Goal: Task Accomplishment & Management: Complete application form

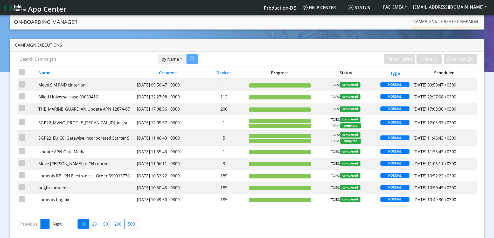
click at [449, 21] on link "Create campaign" at bounding box center [459, 21] width 41 height 10
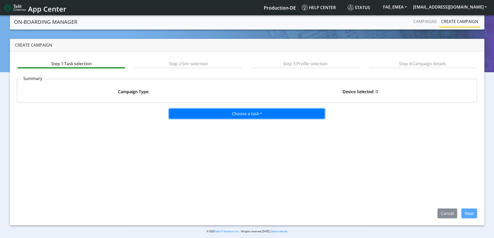
click at [275, 114] on button "Choose a task" at bounding box center [246, 114] width 155 height 10
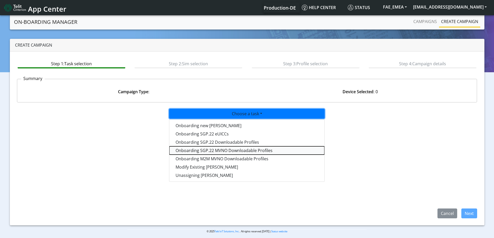
click at [219, 151] on tasksgp22mvnoprofile-dropdown "Onboarding SGP.22 MVNO Downloadable Profiles" at bounding box center [246, 150] width 155 height 8
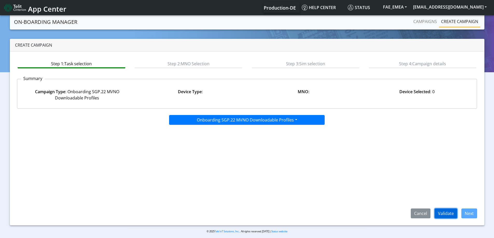
click at [439, 216] on button "Validate" at bounding box center [445, 214] width 23 height 10
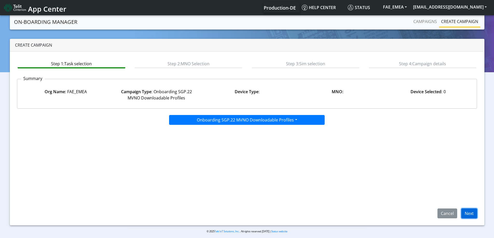
click at [466, 210] on button "Next" at bounding box center [469, 214] width 16 height 10
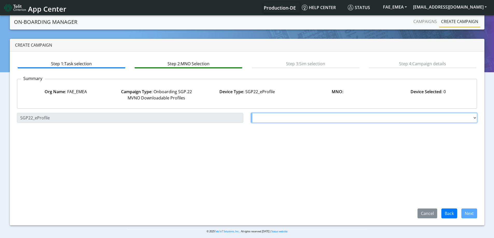
click at [272, 119] on select "Choose a MNO FutureProfile AT&T Wireless TELIT AT&T IOT GW Server NLT-[GEOGRAPH…" at bounding box center [364, 118] width 226 height 10
select select "1.3.5.6.7"
click at [251, 113] on select "Choose a MNO FutureProfile AT&T Wireless TELIT AT&T IOT GW Server NLT-[GEOGRAPH…" at bounding box center [364, 118] width 226 height 10
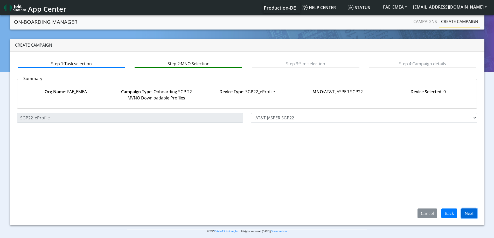
click at [466, 214] on button "Next" at bounding box center [469, 214] width 16 height 10
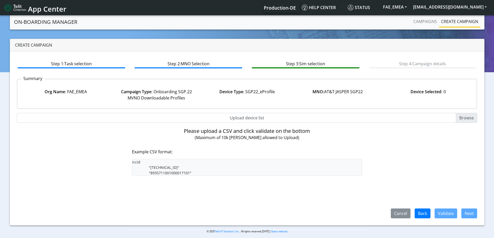
click at [250, 118] on input "Upload device list" at bounding box center [247, 118] width 460 height 10
type input "C:\fakepath\onboarding CSV.csv"
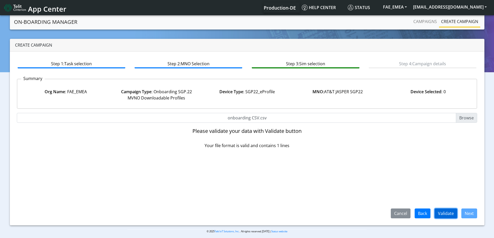
click at [451, 213] on button "Validate" at bounding box center [445, 214] width 23 height 10
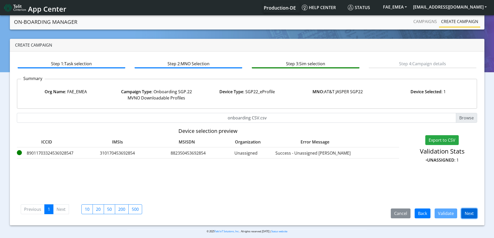
click at [476, 214] on button "Next" at bounding box center [469, 214] width 16 height 10
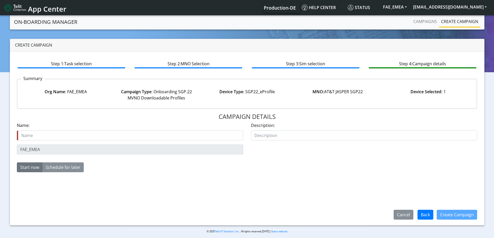
click at [15, 148] on div "FAE_EMEA" at bounding box center [130, 150] width 234 height 10
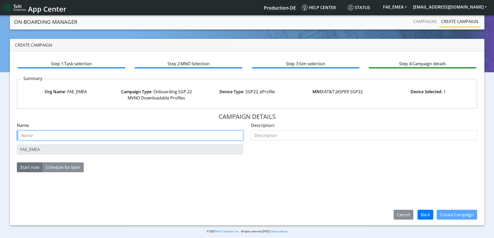
click at [35, 135] on input "text" at bounding box center [130, 136] width 226 height 10
paste input "FAE_EMEA"
type input "FAE_EMEA Arik"
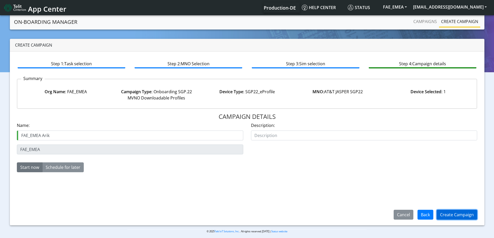
click at [447, 217] on button "Create Campaign" at bounding box center [456, 215] width 40 height 10
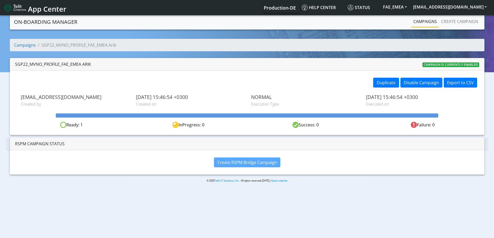
click at [427, 23] on link "Campaigns" at bounding box center [425, 21] width 28 height 10
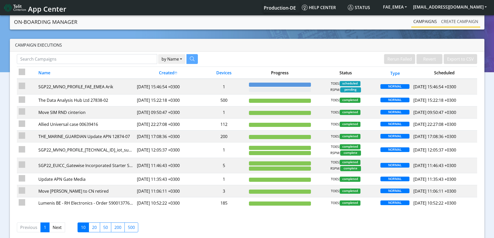
click at [445, 21] on link "Create campaign" at bounding box center [459, 21] width 41 height 10
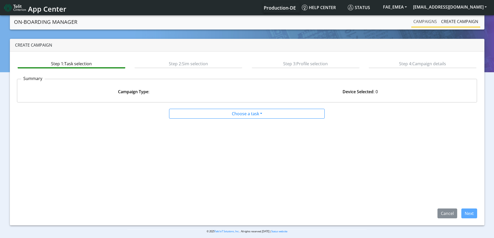
click at [429, 22] on link "Campaigns" at bounding box center [425, 21] width 28 height 10
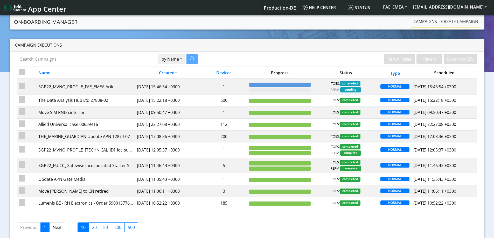
click at [452, 21] on link "Create campaign" at bounding box center [459, 21] width 41 height 10
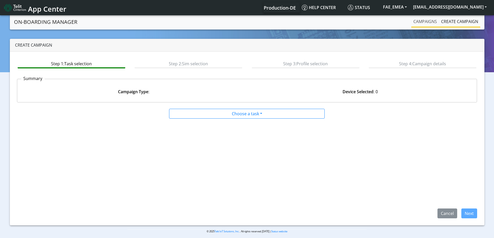
click at [429, 24] on link "Campaigns" at bounding box center [425, 21] width 28 height 10
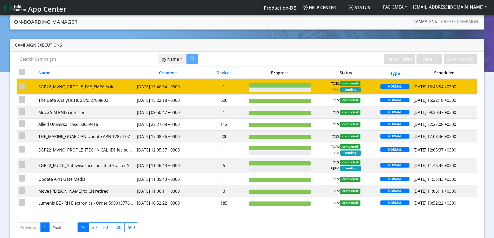
click at [235, 87] on td "1" at bounding box center [224, 87] width 46 height 16
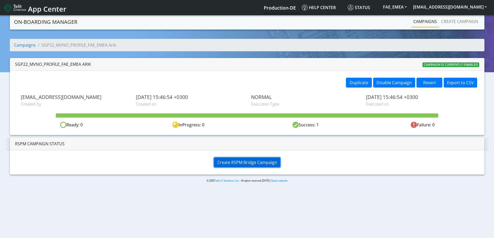
click at [244, 163] on span "Create RSPM Bridge Campaign" at bounding box center [247, 163] width 60 height 6
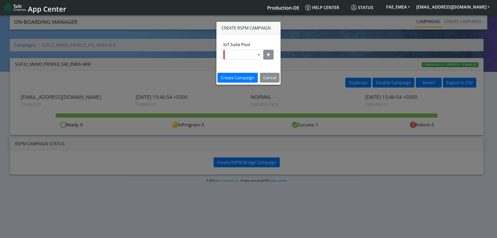
click at [261, 57] on div at bounding box center [267, 55] width 12 height 10
click at [257, 53] on select at bounding box center [243, 55] width 38 height 10
click at [274, 57] on div "IoT Suite Pool" at bounding box center [249, 52] width 58 height 22
click at [271, 55] on button "button" at bounding box center [269, 55] width 10 height 10
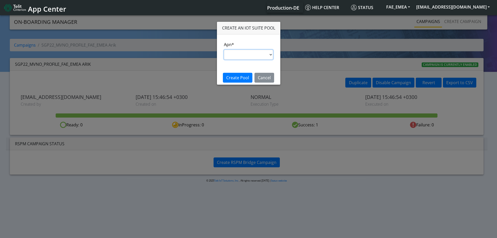
click at [249, 58] on select "nxt17.ue s.test [DOMAIN_NAME] [DOMAIN_NAME] [DOMAIN_NAME] [DOMAIN_NAME] [DOMAIN…" at bounding box center [248, 55] width 49 height 10
select select "95cc19b0-964e-11ed-b84f-001f716592bc"
click at [224, 50] on select "nxt17.ue s.test [DOMAIN_NAME] [DOMAIN_NAME] [DOMAIN_NAME] [DOMAIN_NAME] [DOMAIN…" at bounding box center [248, 55] width 49 height 10
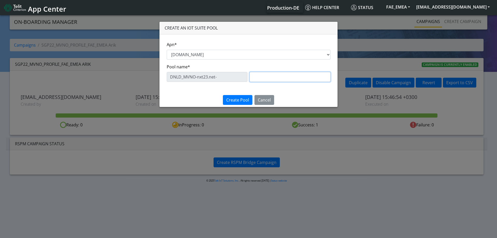
click at [262, 77] on input "text" at bounding box center [290, 77] width 81 height 10
paste input "DEMO_ATT_Arie_Hamo"
type input "DEMO_ATT_Arie_Hamo"
click at [231, 99] on span "Create Pool" at bounding box center [237, 100] width 23 height 6
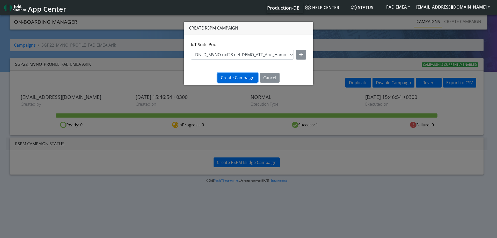
click at [233, 76] on span "Create Campaign" at bounding box center [238, 78] width 34 height 6
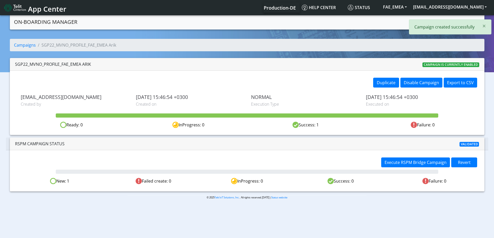
click at [398, 169] on div at bounding box center [247, 171] width 390 height 5
click at [398, 162] on span "Execute RSPM Bridge Campaign" at bounding box center [415, 163] width 62 height 6
